Goal: Check status

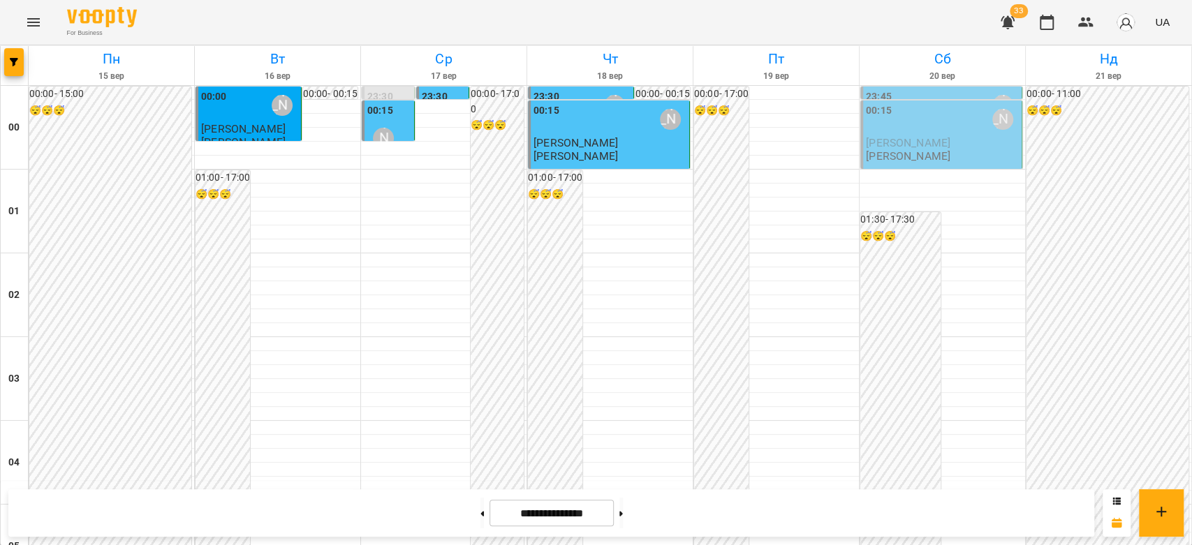
scroll to position [1071, 0]
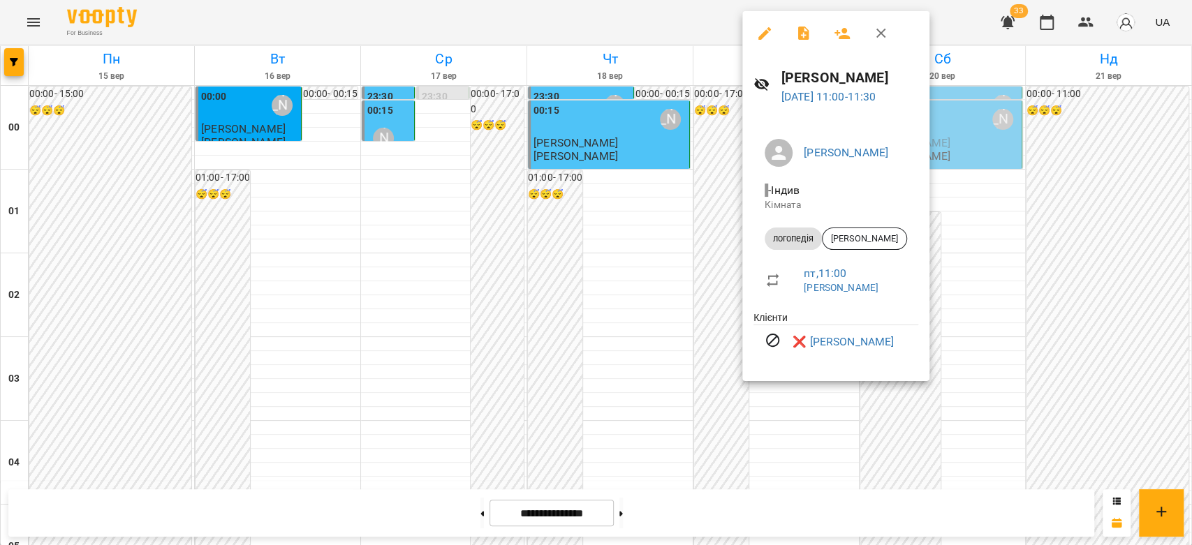
click at [1007, 242] on div at bounding box center [596, 272] width 1192 height 545
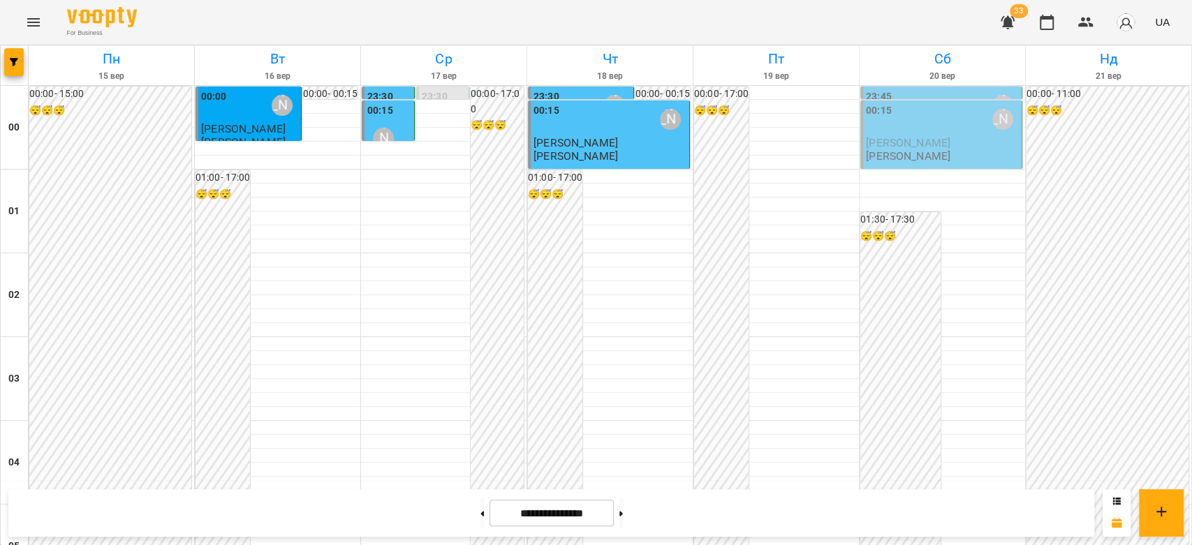
scroll to position [1396, 0]
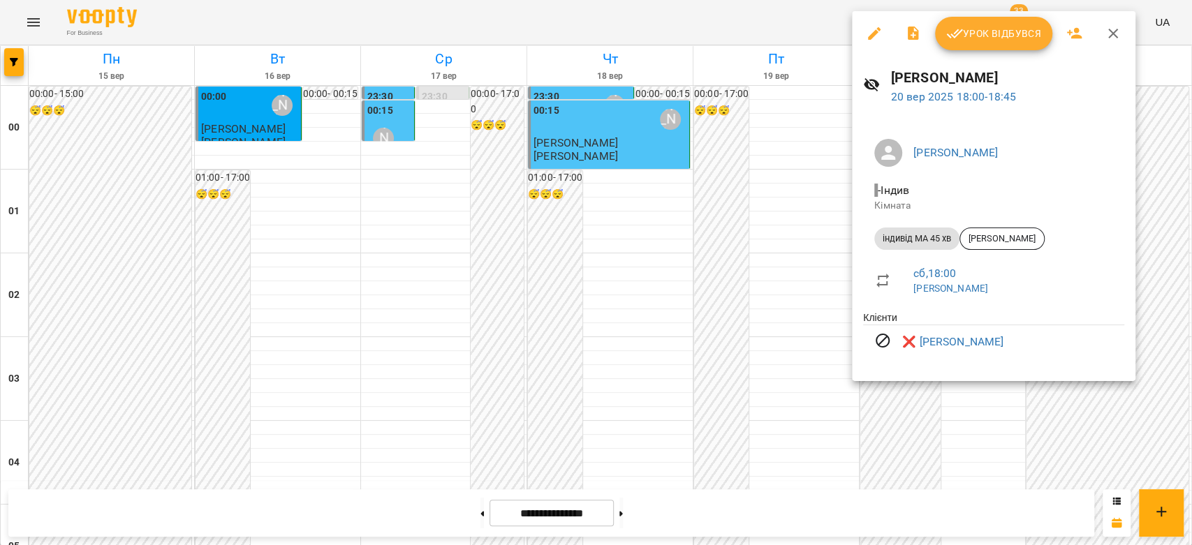
click at [647, 224] on div at bounding box center [596, 272] width 1192 height 545
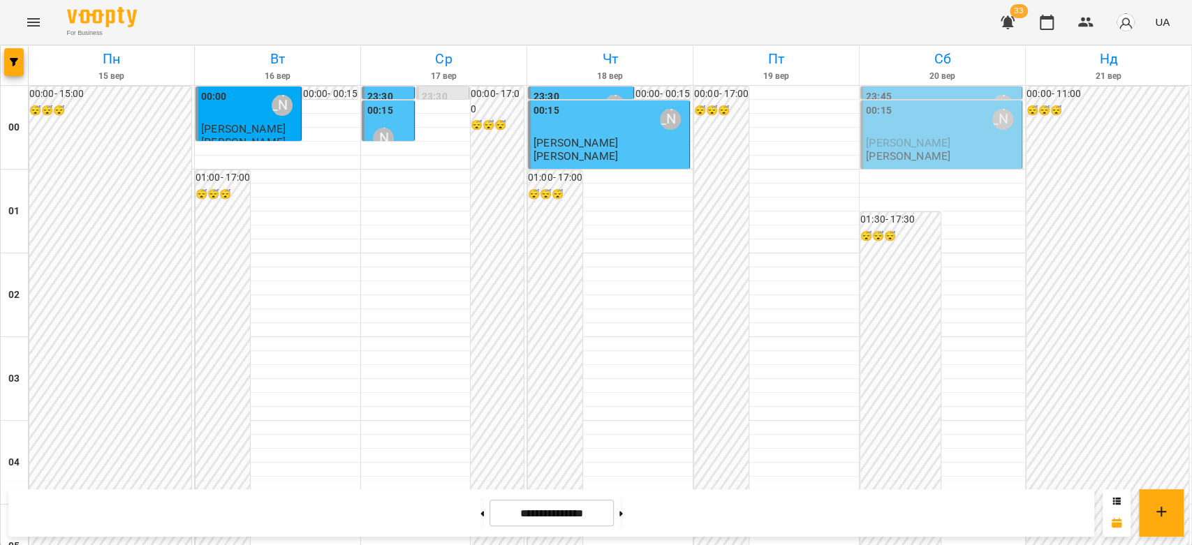
scroll to position [1614, 0]
